Goal: Complete application form

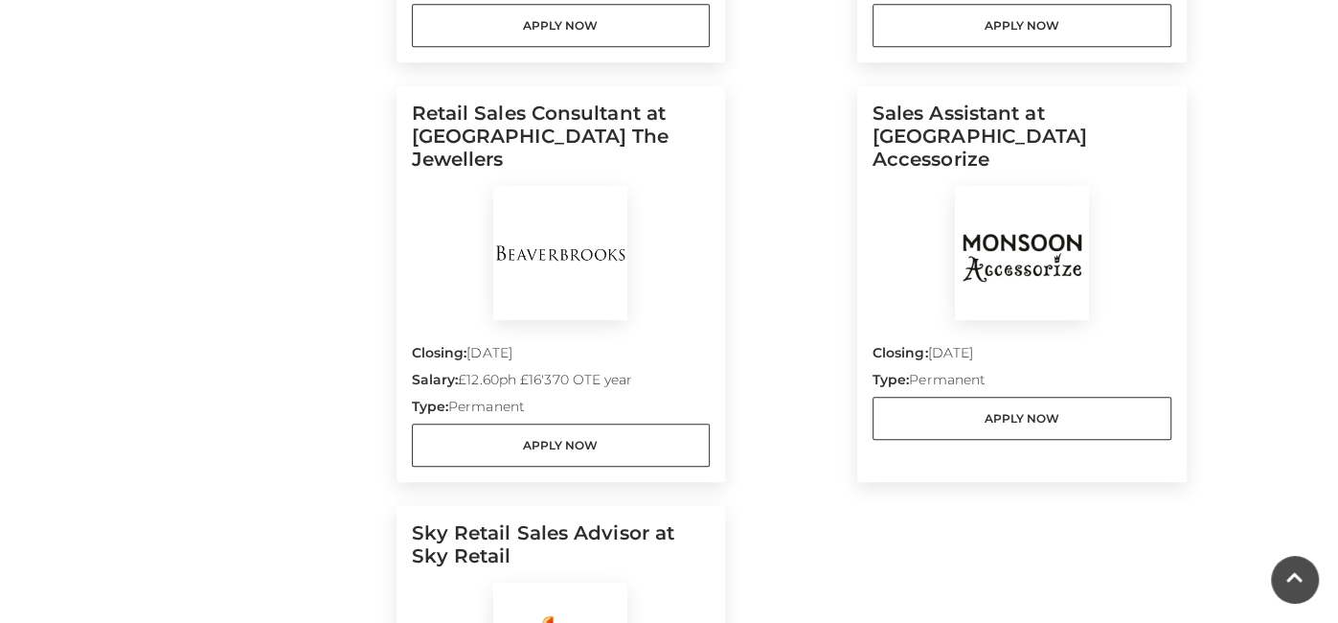
scroll to position [913, 0]
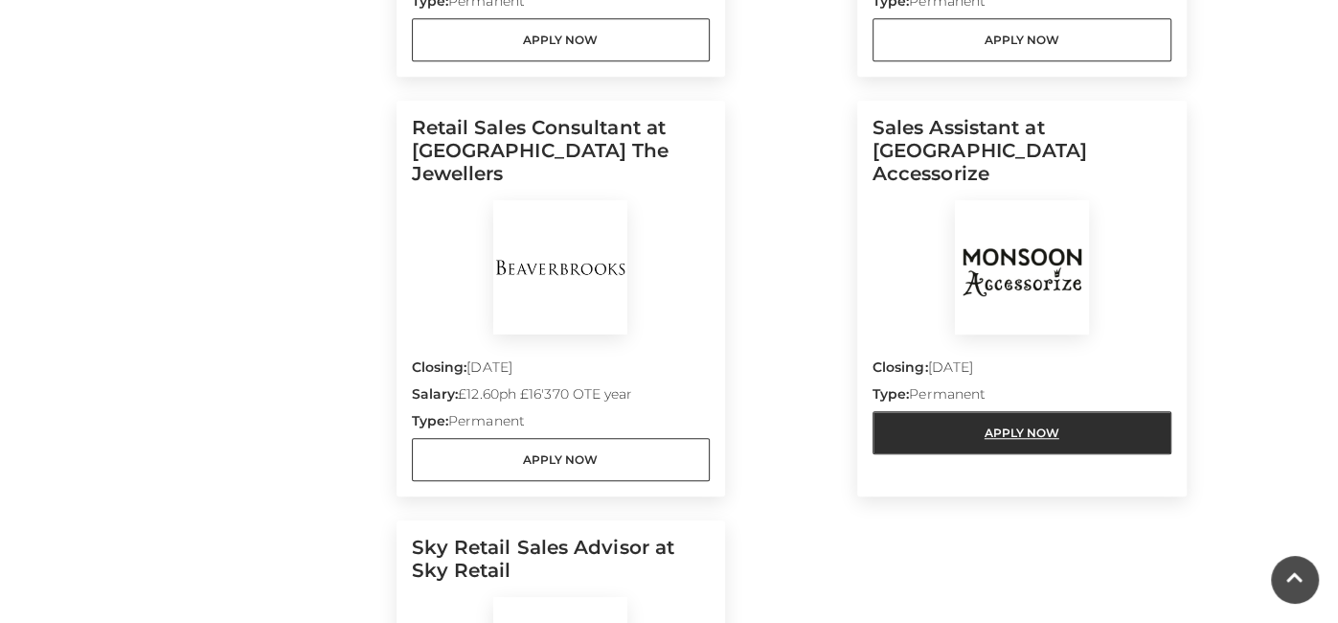
click at [924, 414] on link "Apply Now" at bounding box center [1022, 432] width 299 height 43
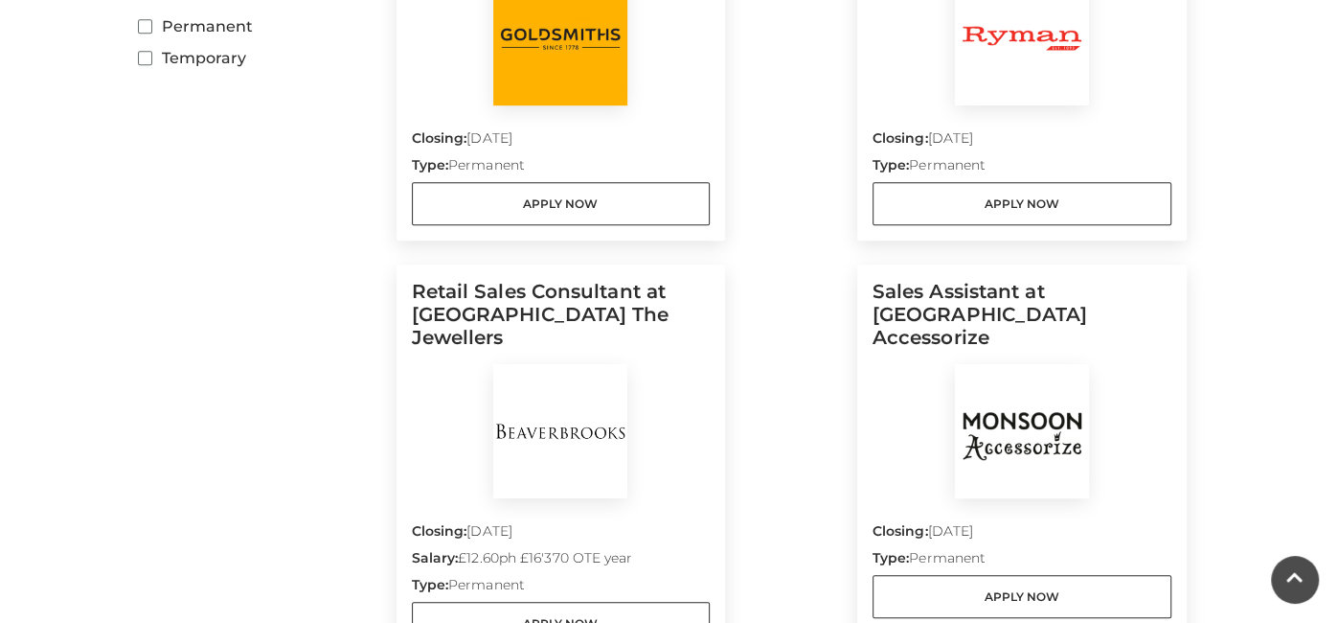
scroll to position [0, 0]
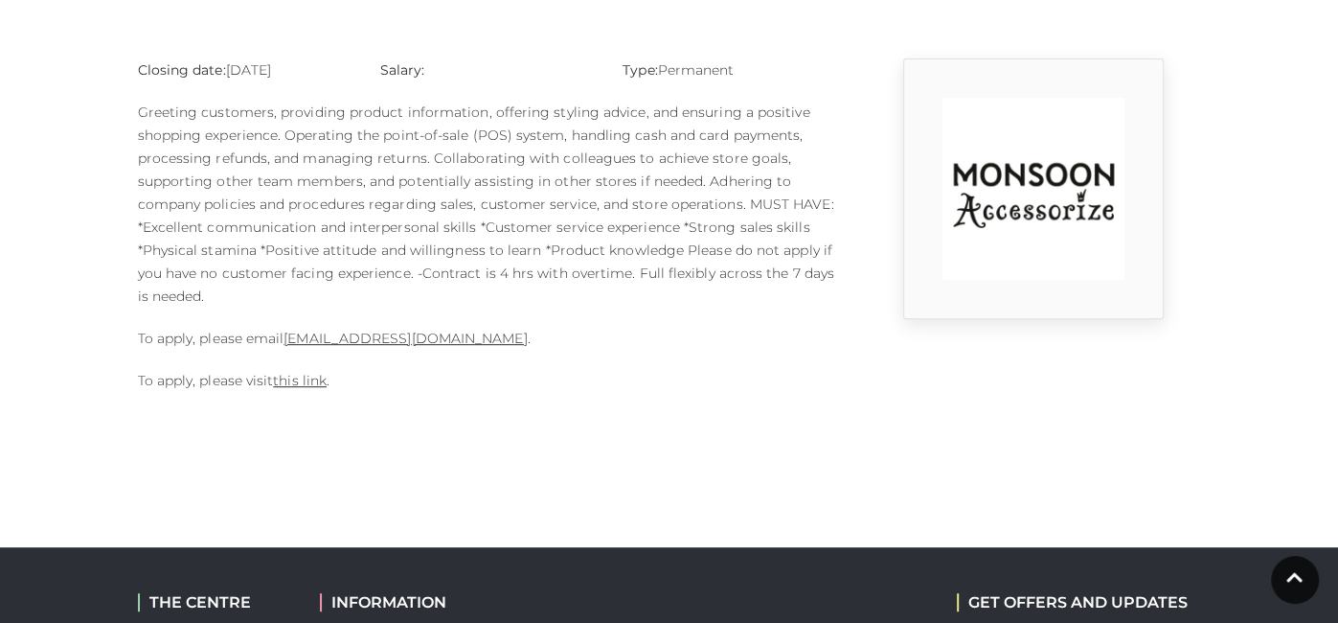
scroll to position [498, 0]
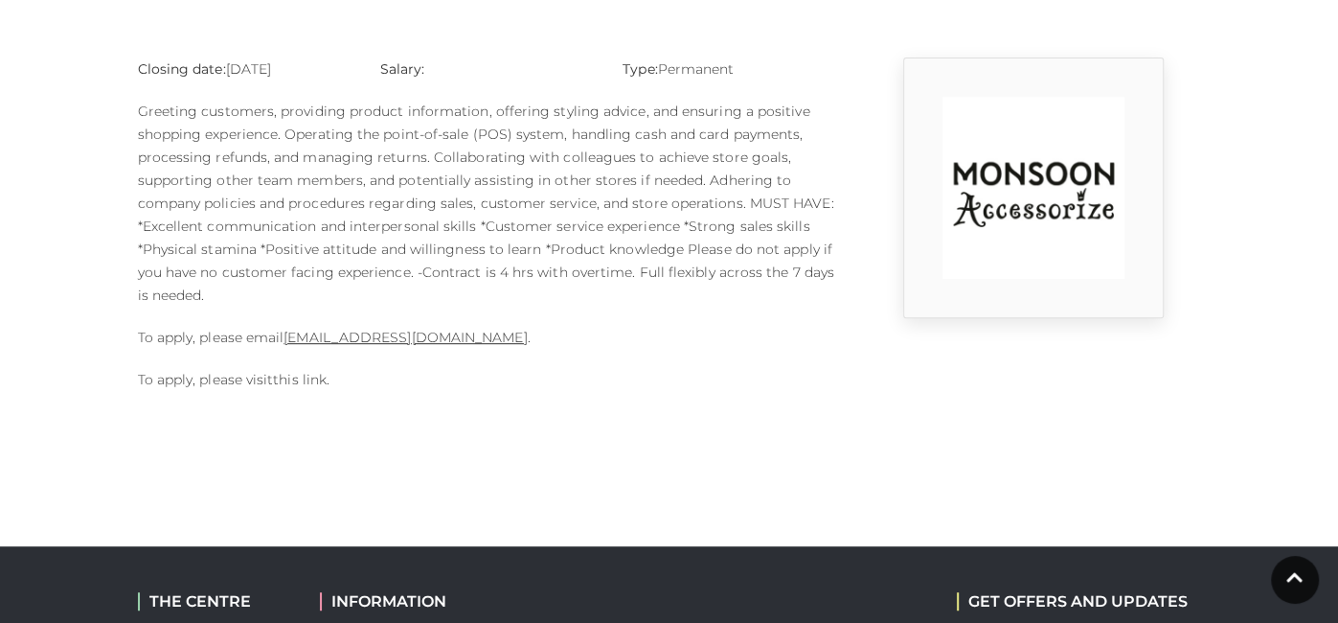
click at [301, 377] on link "this link" at bounding box center [300, 379] width 54 height 17
